Goal: Task Accomplishment & Management: Manage account settings

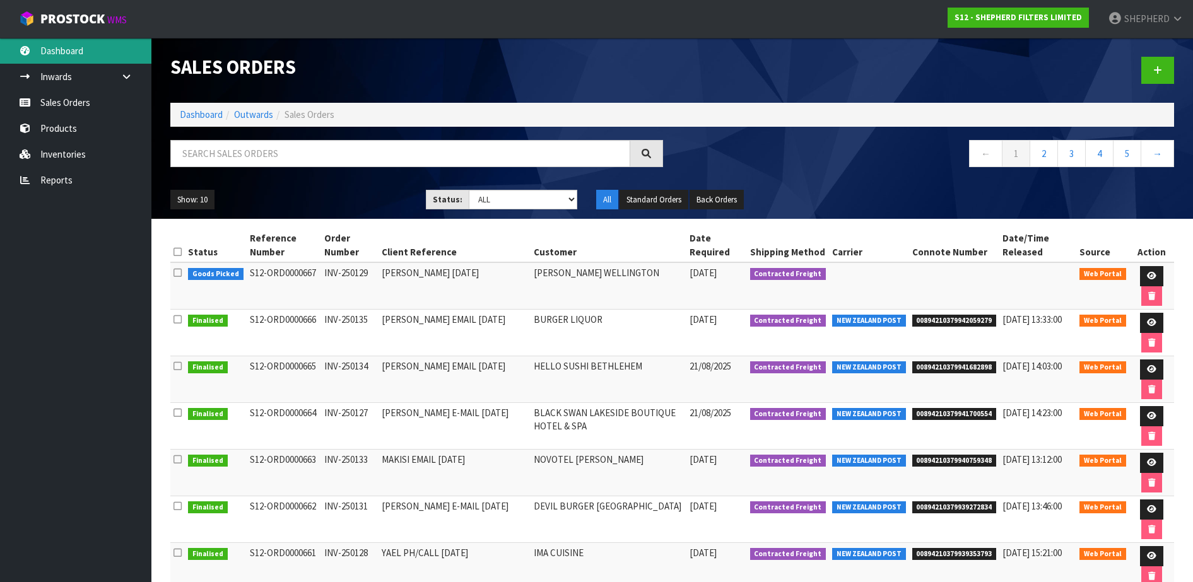
click at [52, 50] on link "Dashboard" at bounding box center [75, 51] width 151 height 26
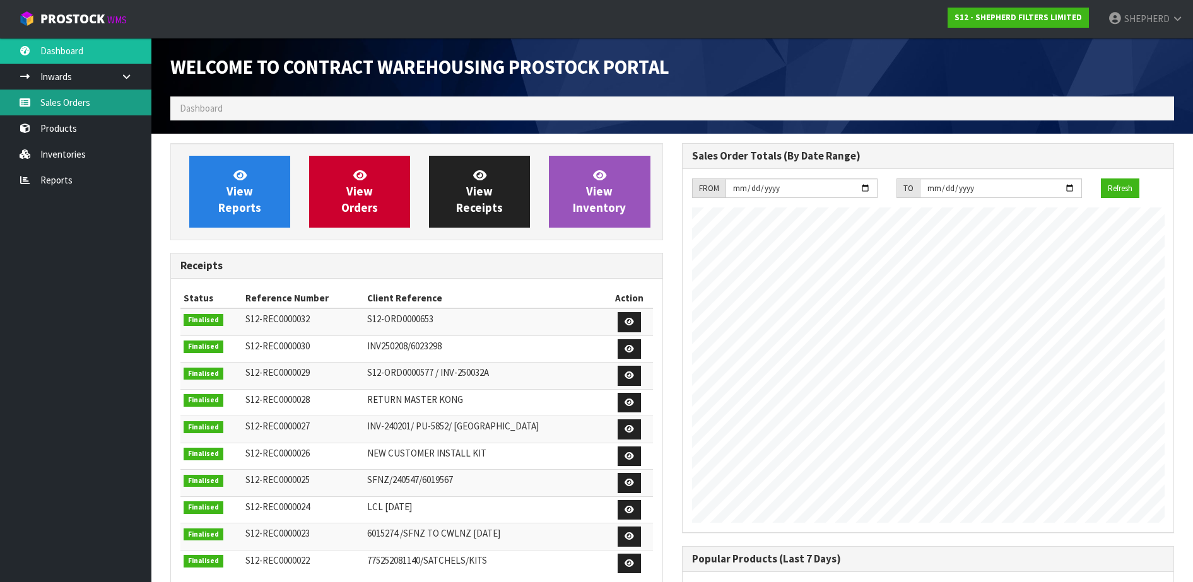
scroll to position [598, 511]
click at [59, 101] on link "Sales Orders" at bounding box center [75, 103] width 151 height 26
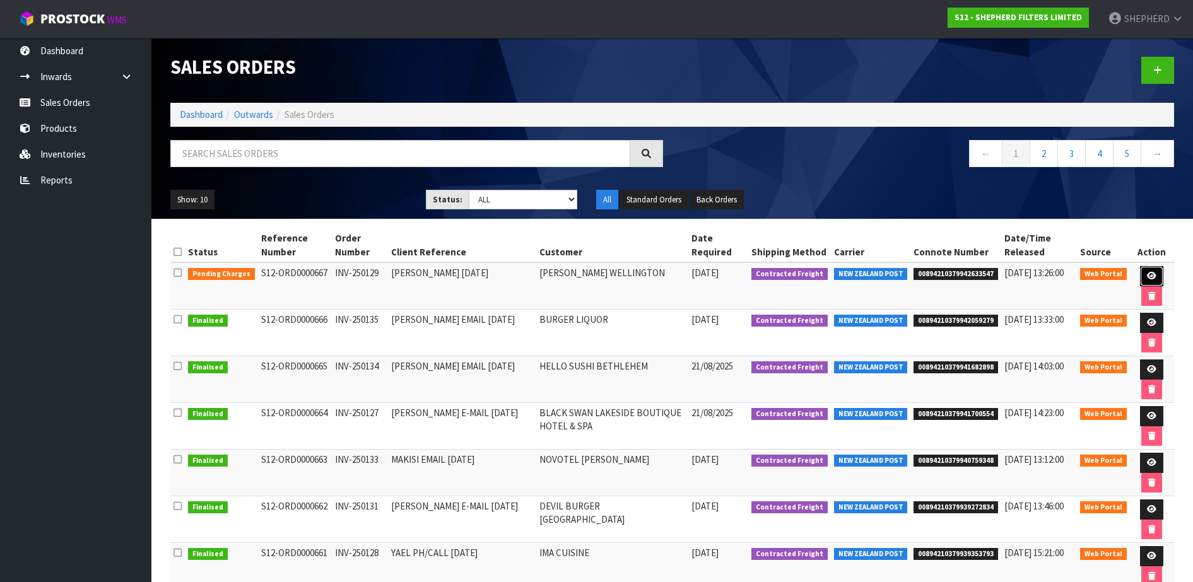
click at [1147, 274] on icon at bounding box center [1151, 276] width 9 height 8
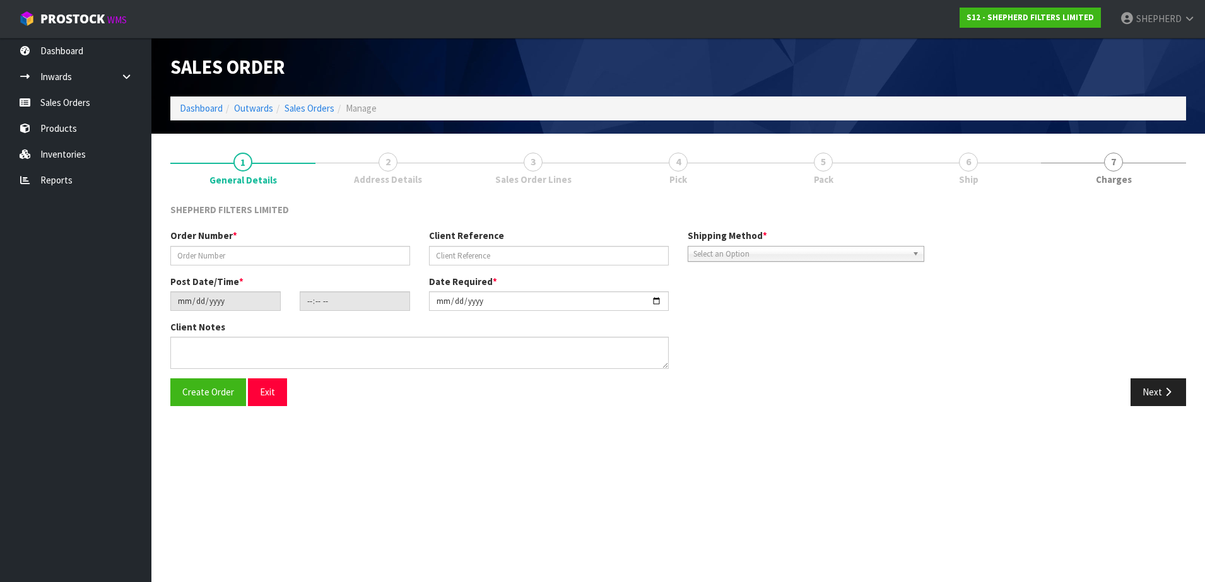
type input "INV-250129"
type input "[PERSON_NAME] [DATE]"
type input "[DATE]"
type input "17:30:00.000"
type input "[DATE]"
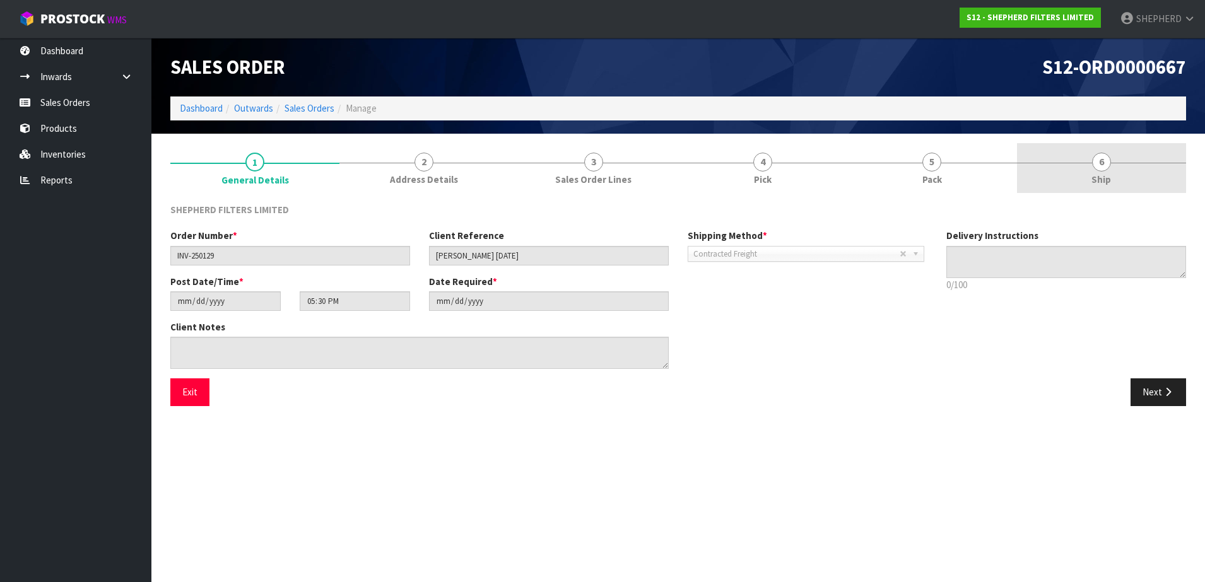
click at [1087, 159] on link "6 Ship" at bounding box center [1101, 168] width 169 height 50
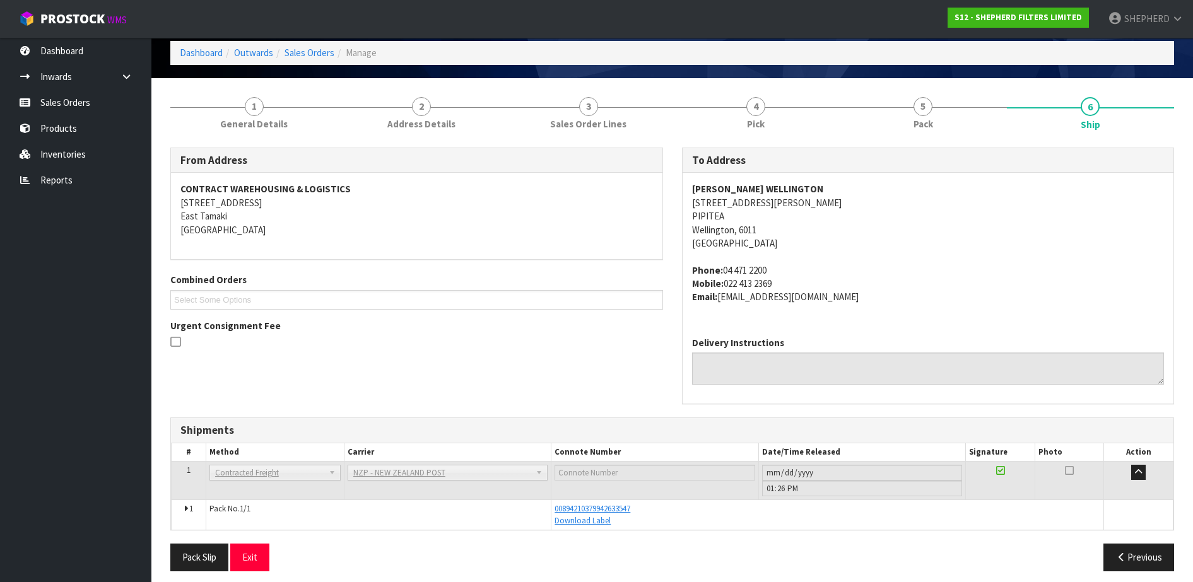
scroll to position [64, 0]
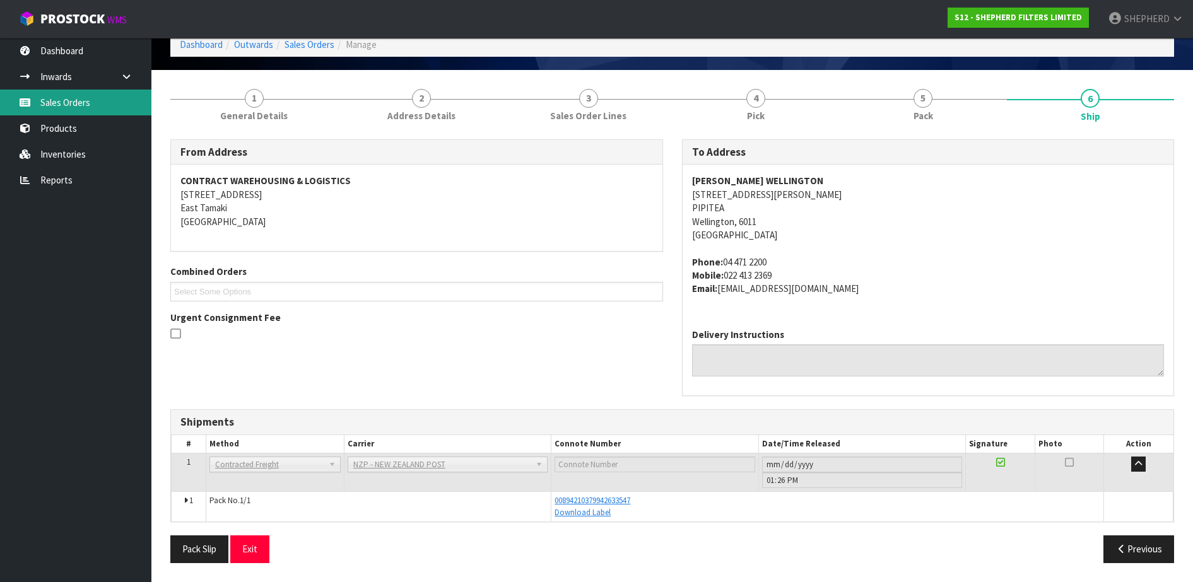
click at [76, 107] on link "Sales Orders" at bounding box center [75, 103] width 151 height 26
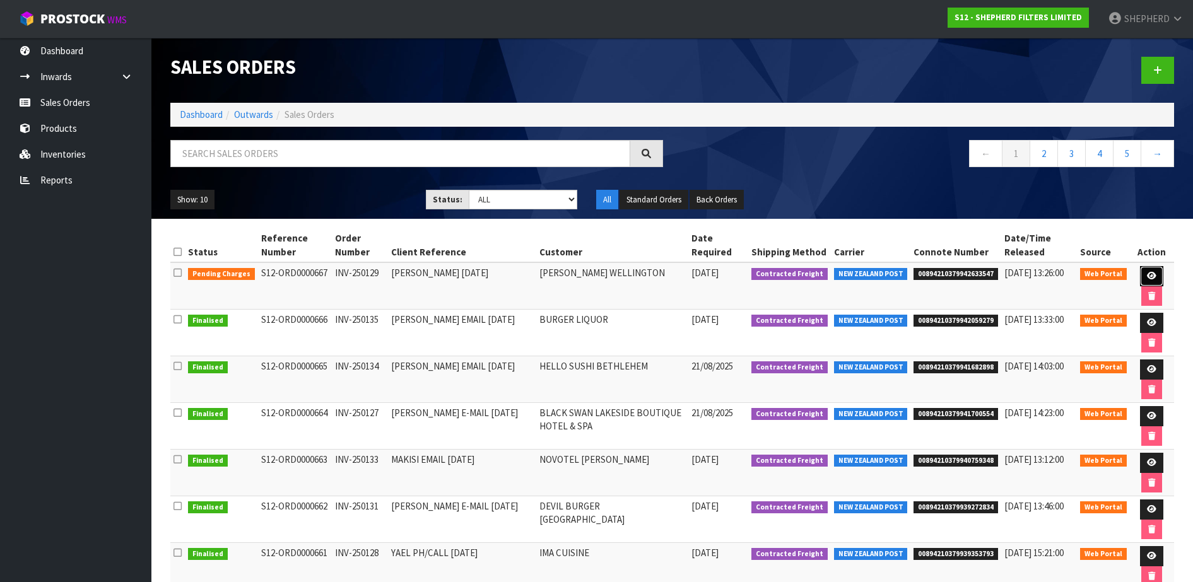
click at [1153, 274] on icon at bounding box center [1151, 276] width 9 height 8
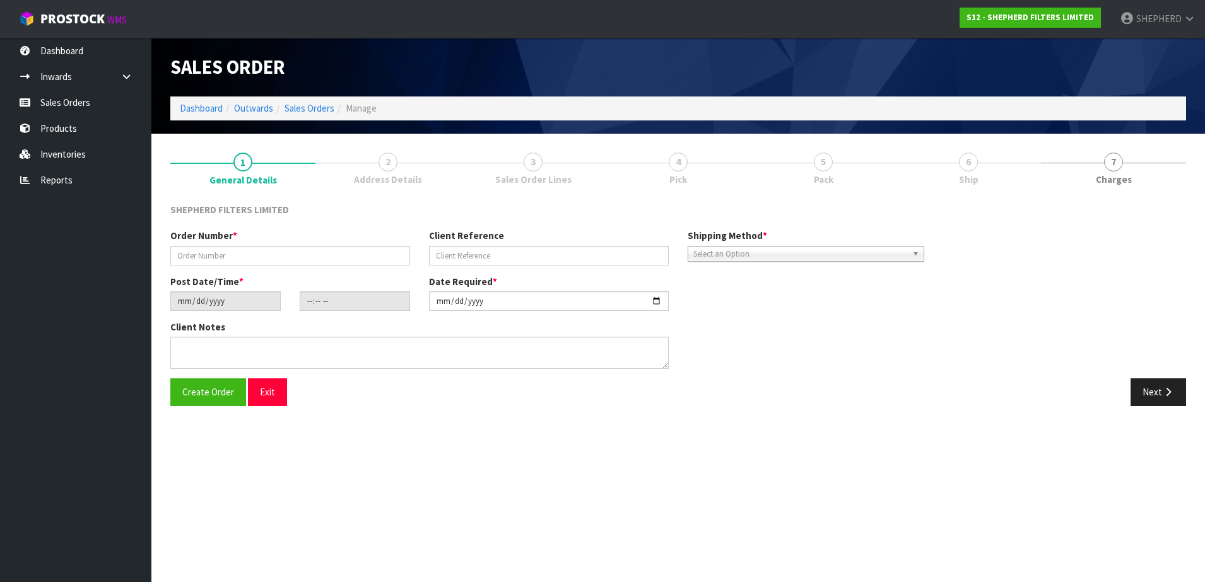
type input "INV-250129"
type input "[PERSON_NAME] [DATE]"
type input "[DATE]"
type input "17:30:00.000"
type input "[DATE]"
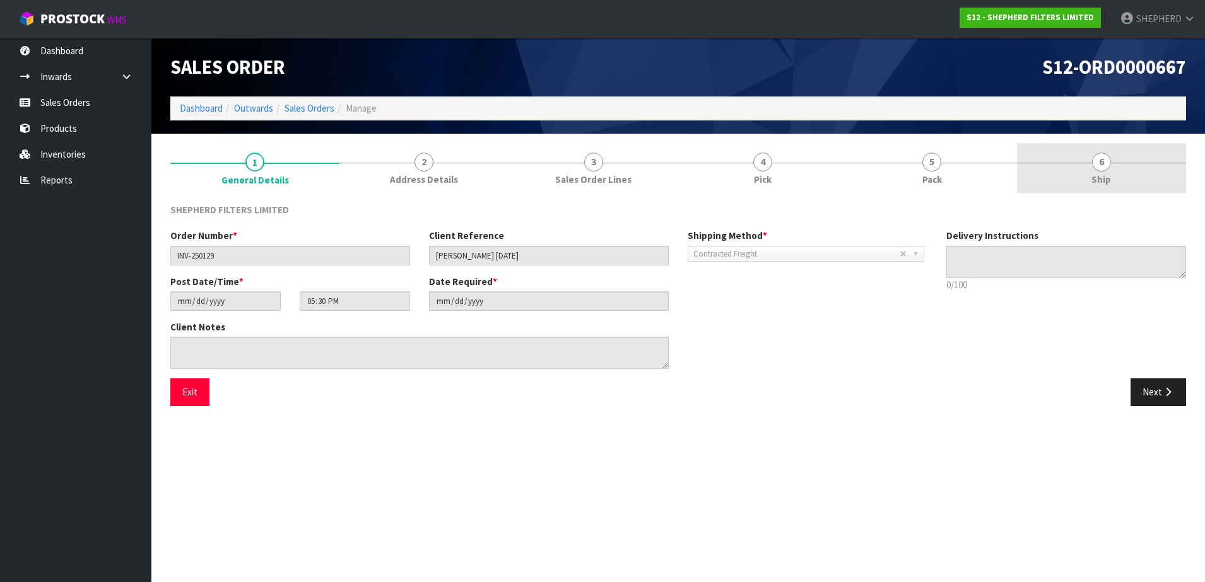
click at [1102, 167] on span "6" at bounding box center [1101, 162] width 19 height 19
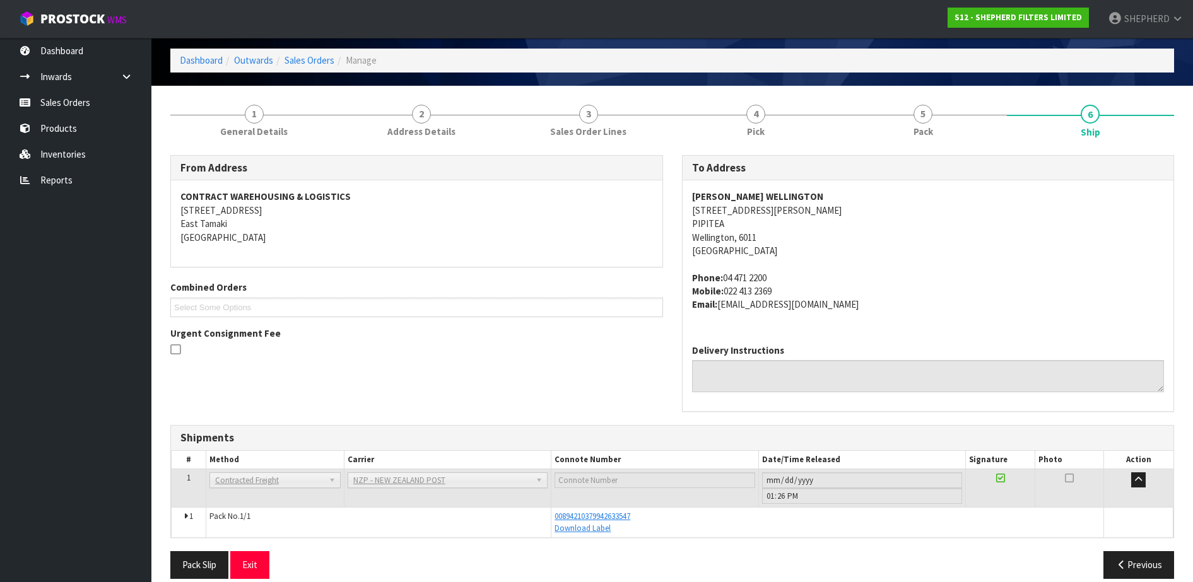
scroll to position [64, 0]
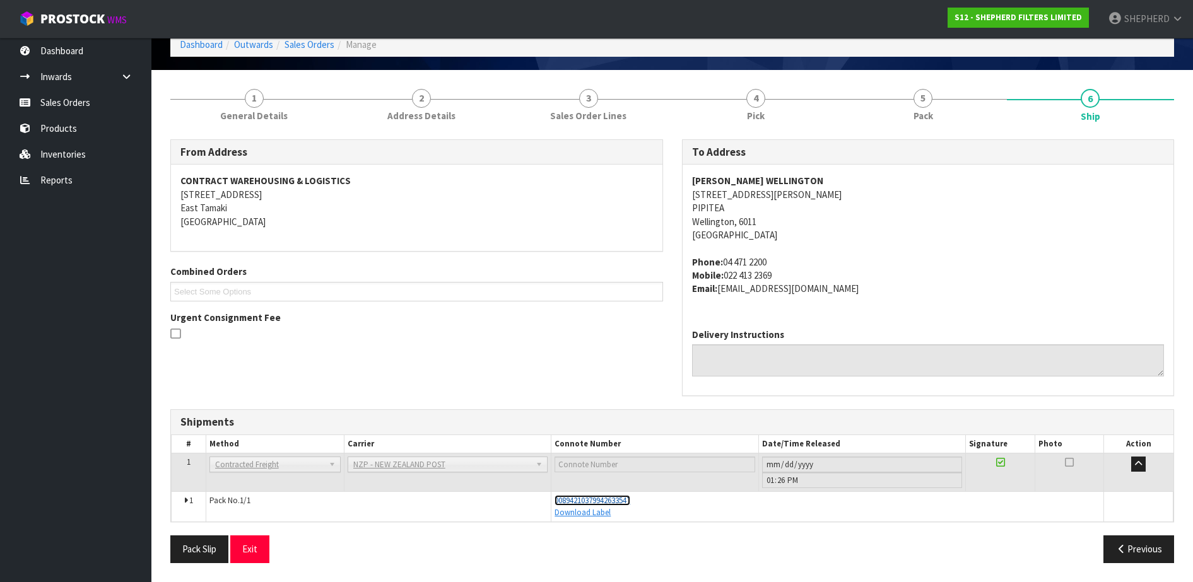
click at [620, 501] on span "00894210379942633547" at bounding box center [593, 500] width 76 height 11
click at [88, 107] on link "Sales Orders" at bounding box center [75, 103] width 151 height 26
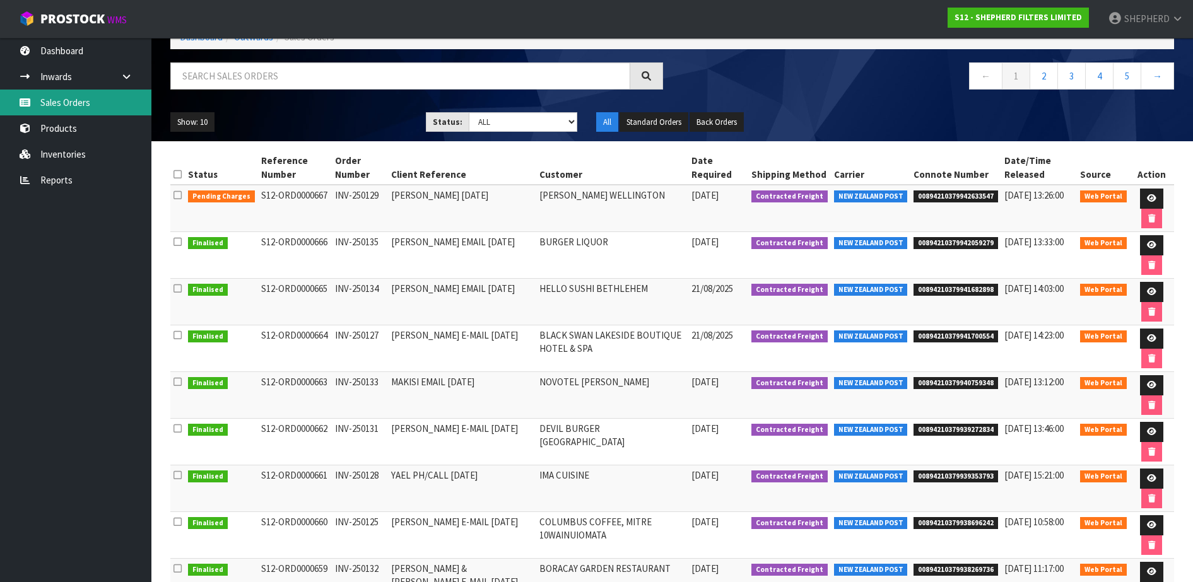
scroll to position [78, 0]
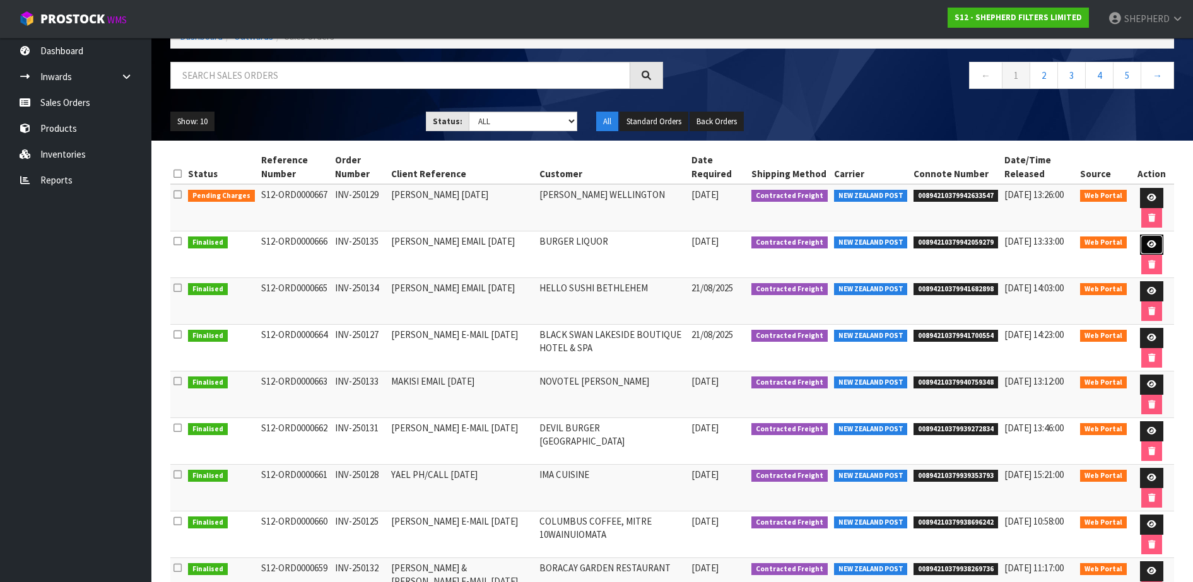
click at [1153, 245] on icon at bounding box center [1151, 244] width 9 height 8
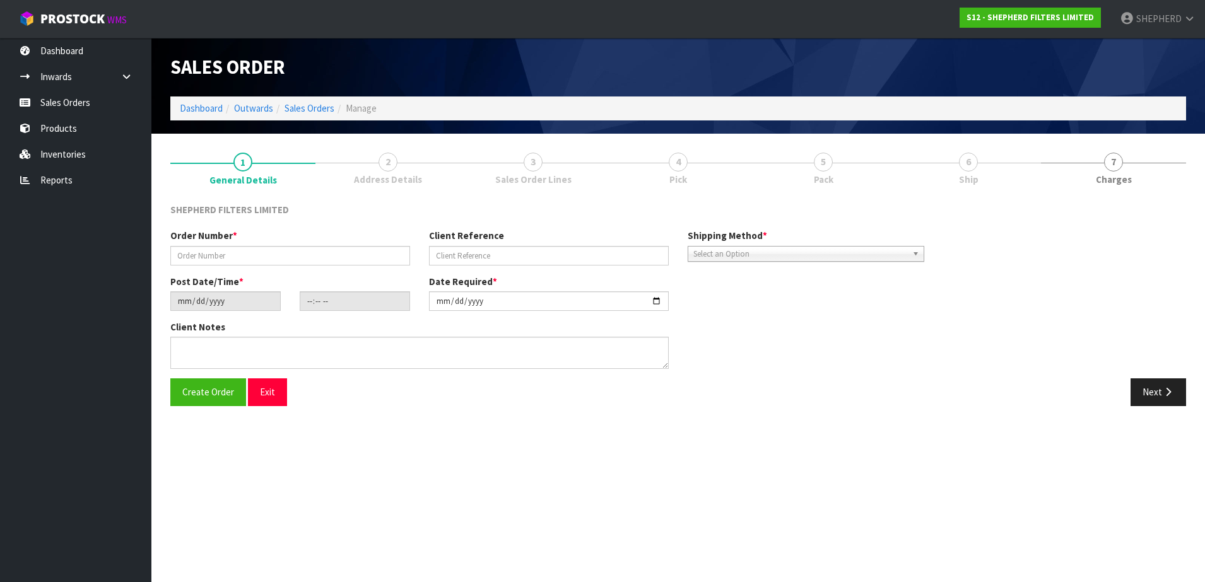
type input "INV-250135"
type input "[PERSON_NAME] EMAIL [DATE]"
type input "[DATE]"
type input "16:58:00.000"
type input "[DATE]"
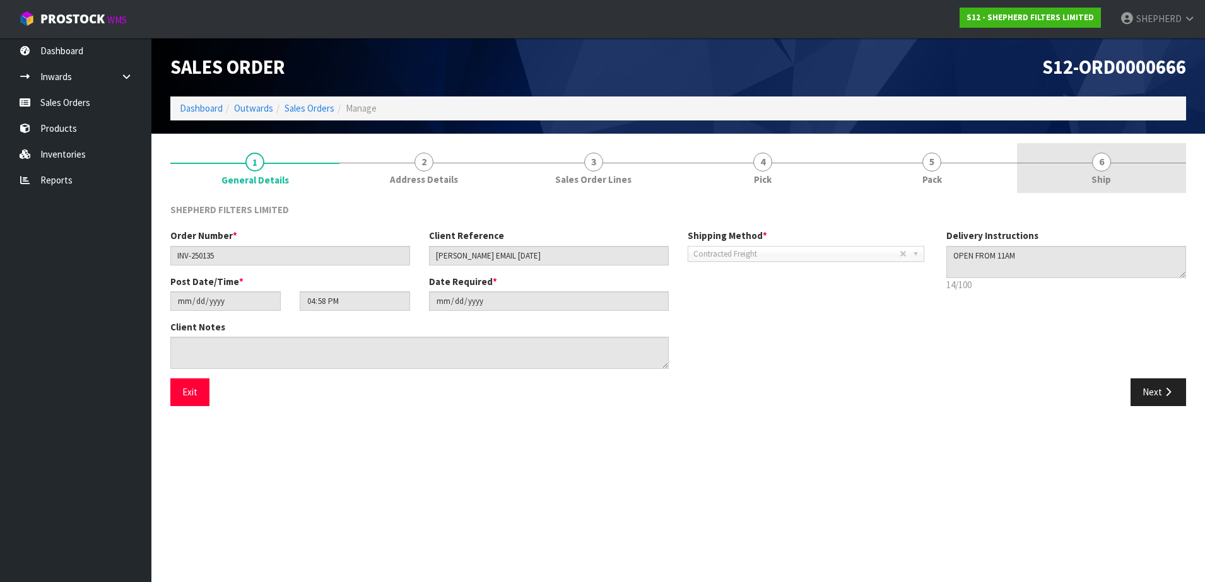
click at [1103, 164] on span "6" at bounding box center [1101, 162] width 19 height 19
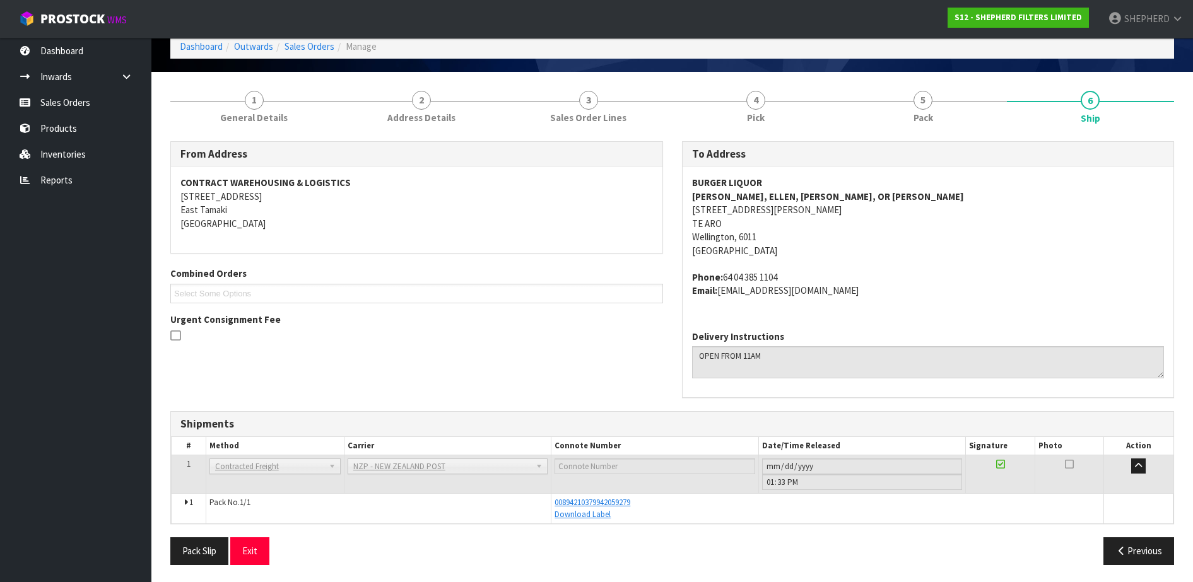
scroll to position [64, 0]
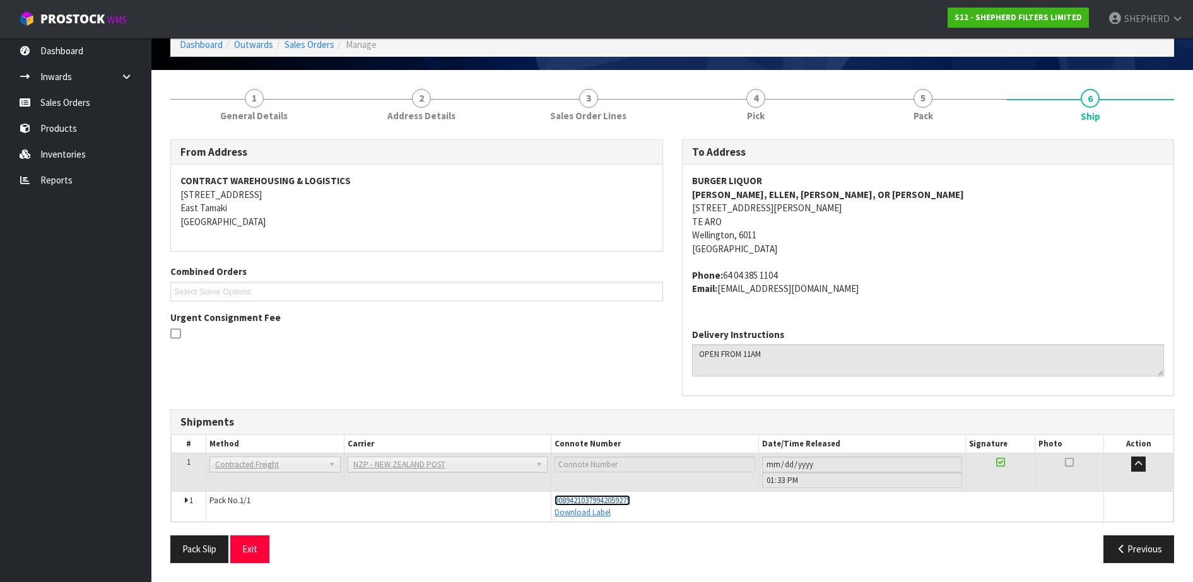
click at [625, 500] on span "00894210379942059279" at bounding box center [593, 500] width 76 height 11
click at [80, 102] on link "Sales Orders" at bounding box center [75, 103] width 151 height 26
